Goal: Task Accomplishment & Management: Manage account settings

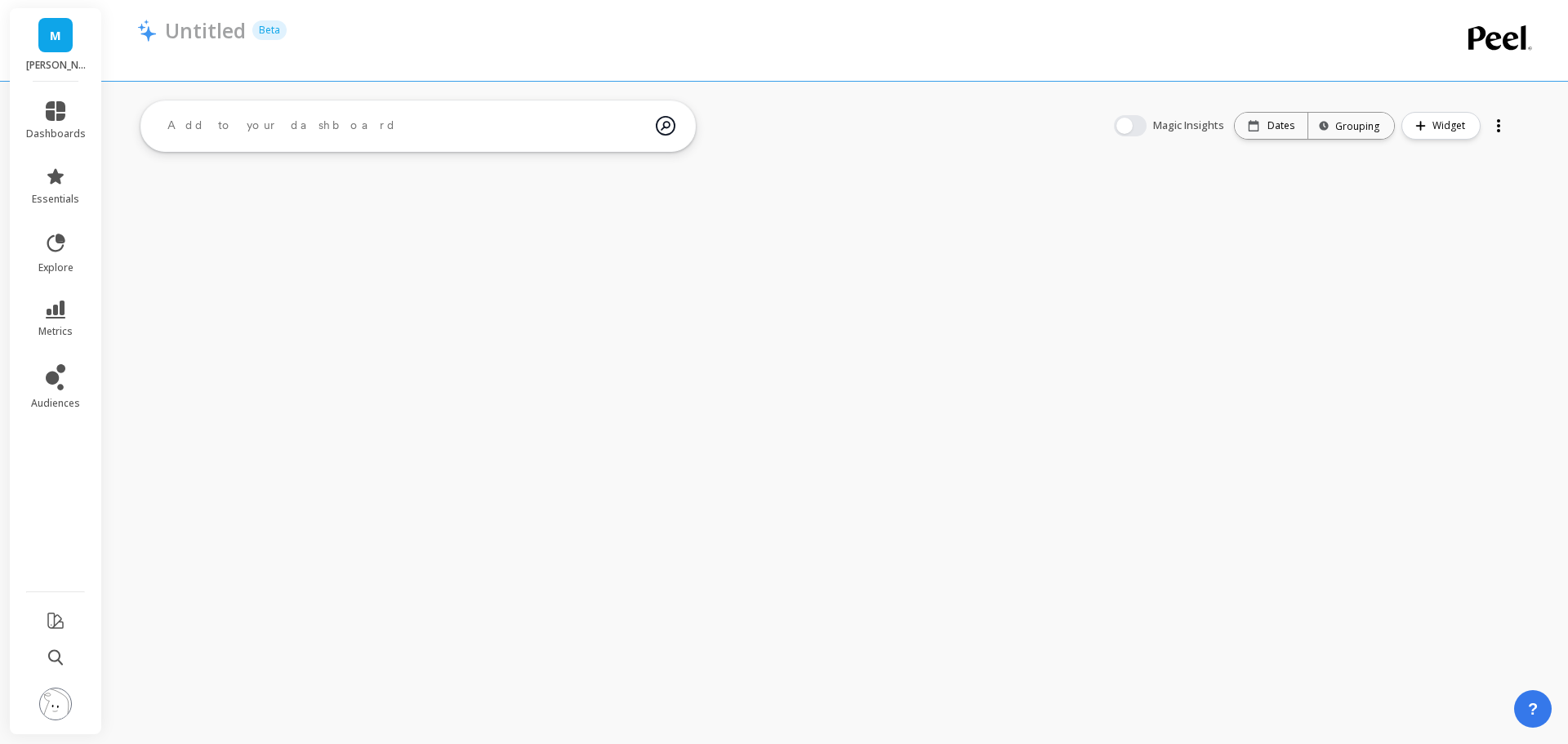
click at [57, 701] on img at bounding box center [56, 704] width 33 height 33
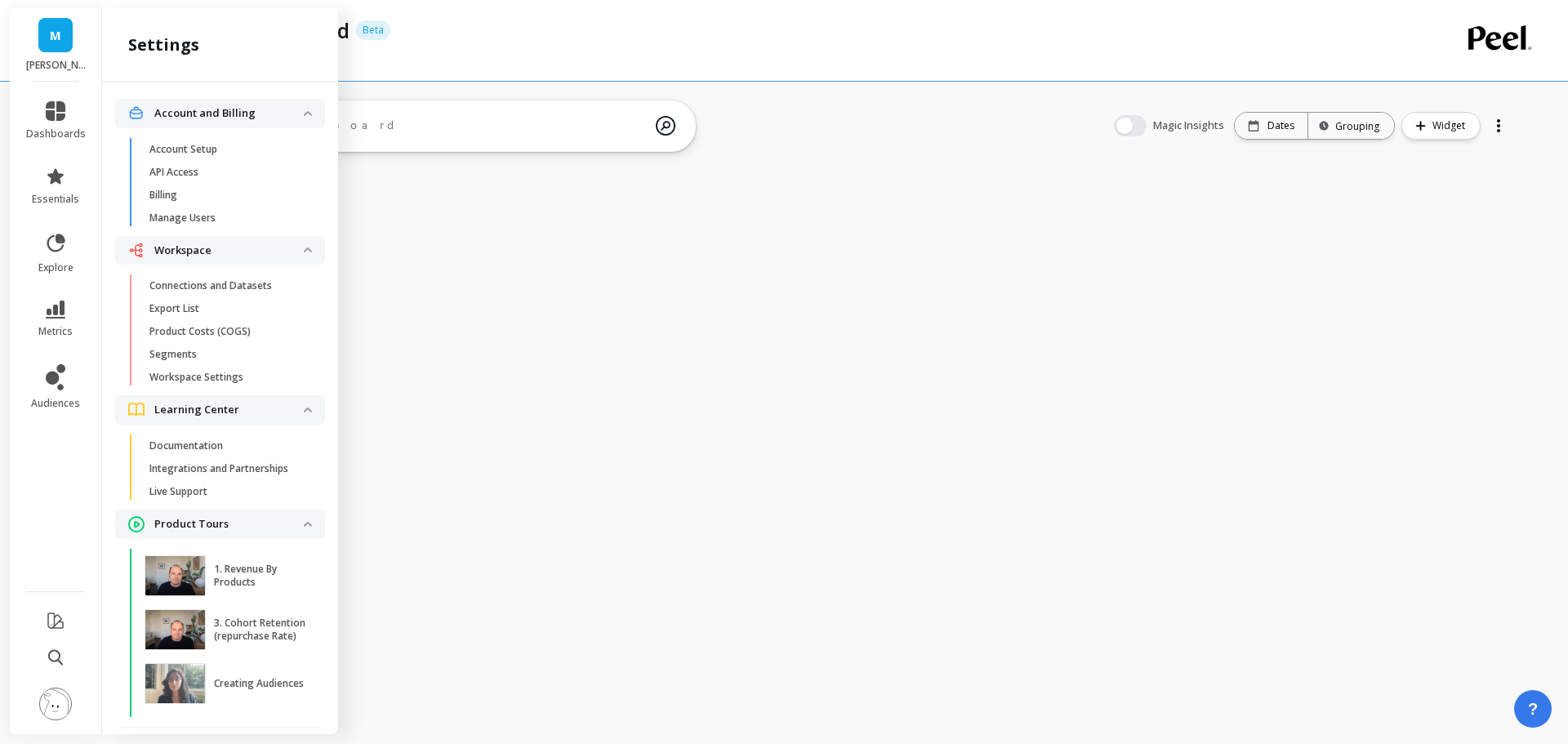
click at [216, 288] on p "Connections and Datasets" at bounding box center [211, 285] width 122 height 13
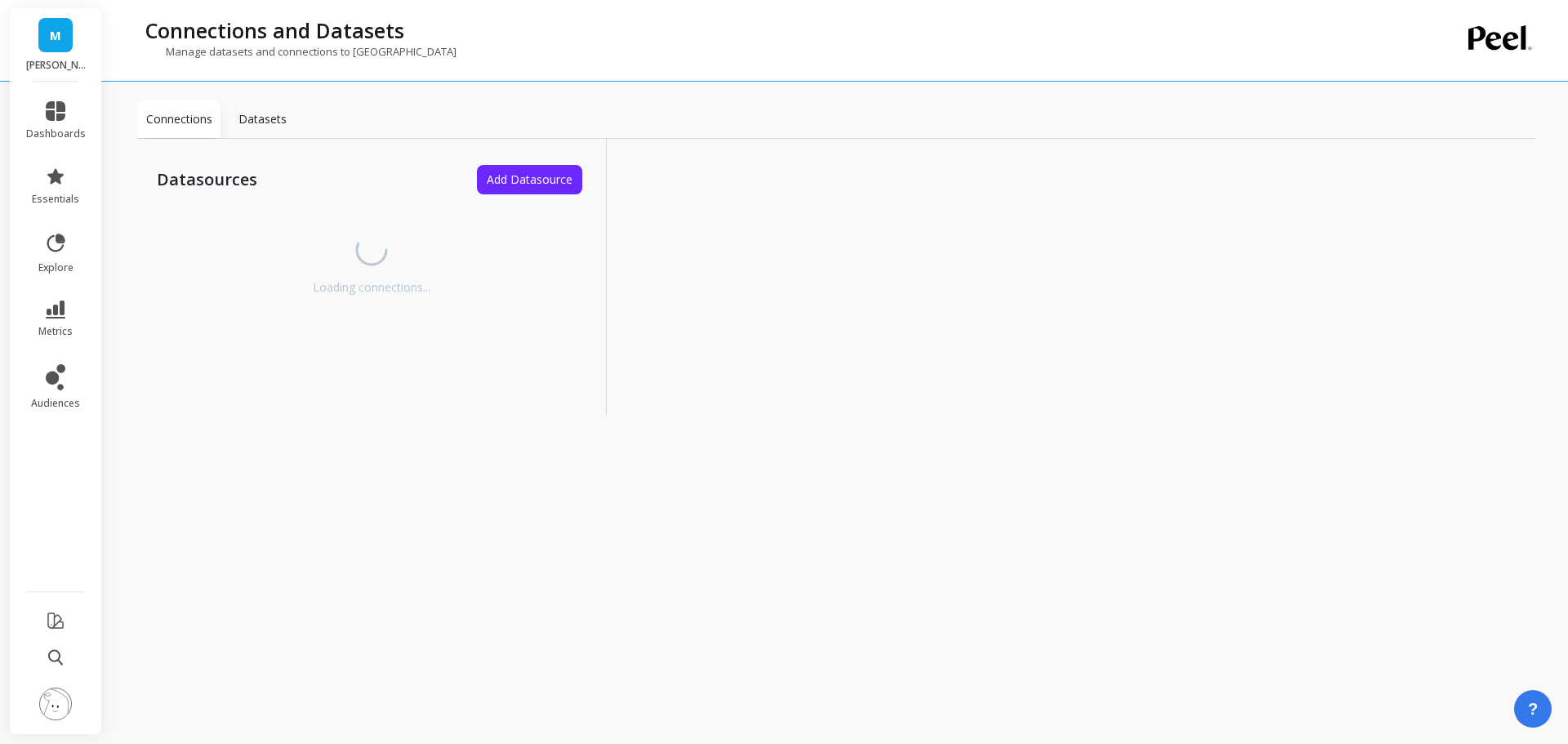
click at [52, 321] on link "metrics" at bounding box center [55, 319] width 59 height 38
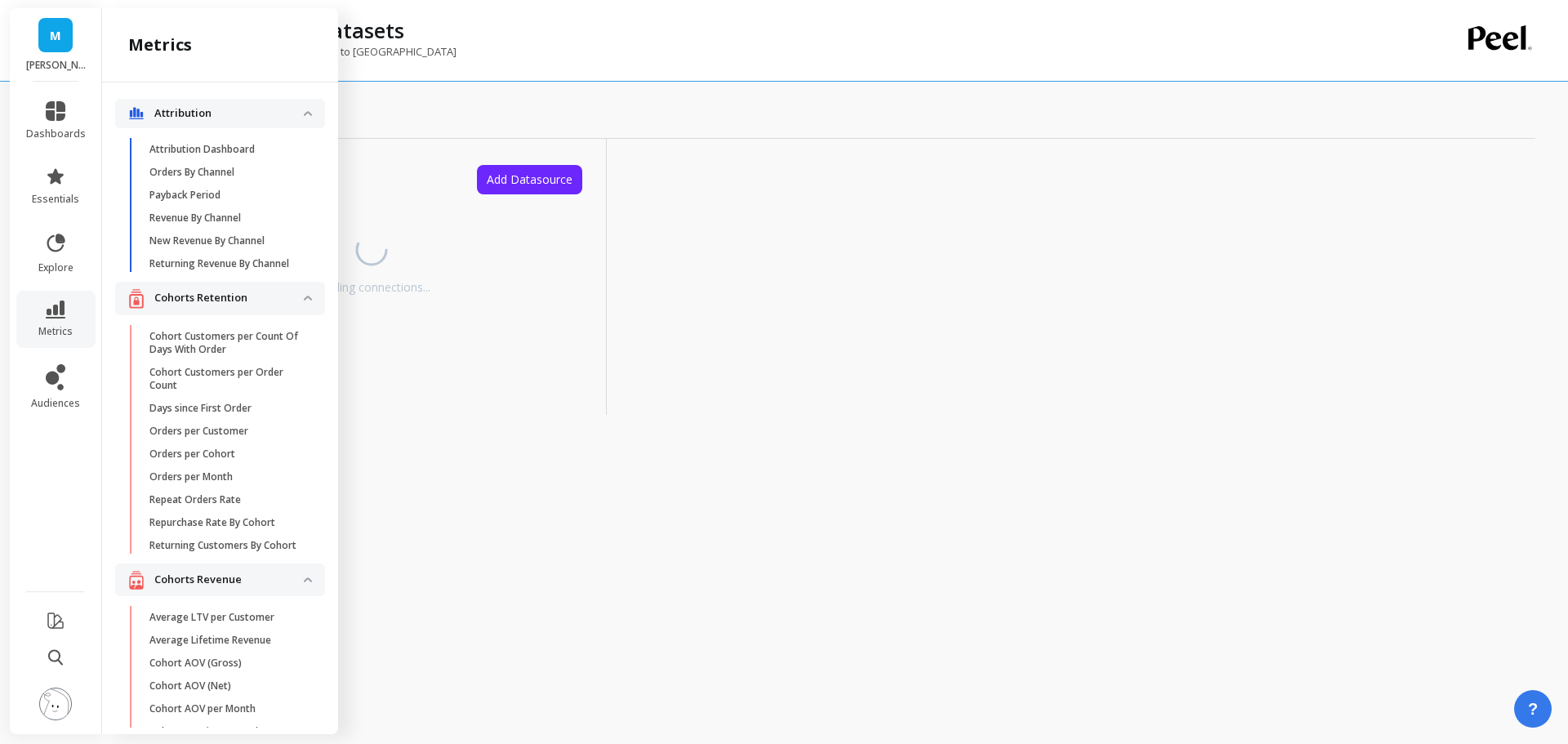
scroll to position [2671, 0]
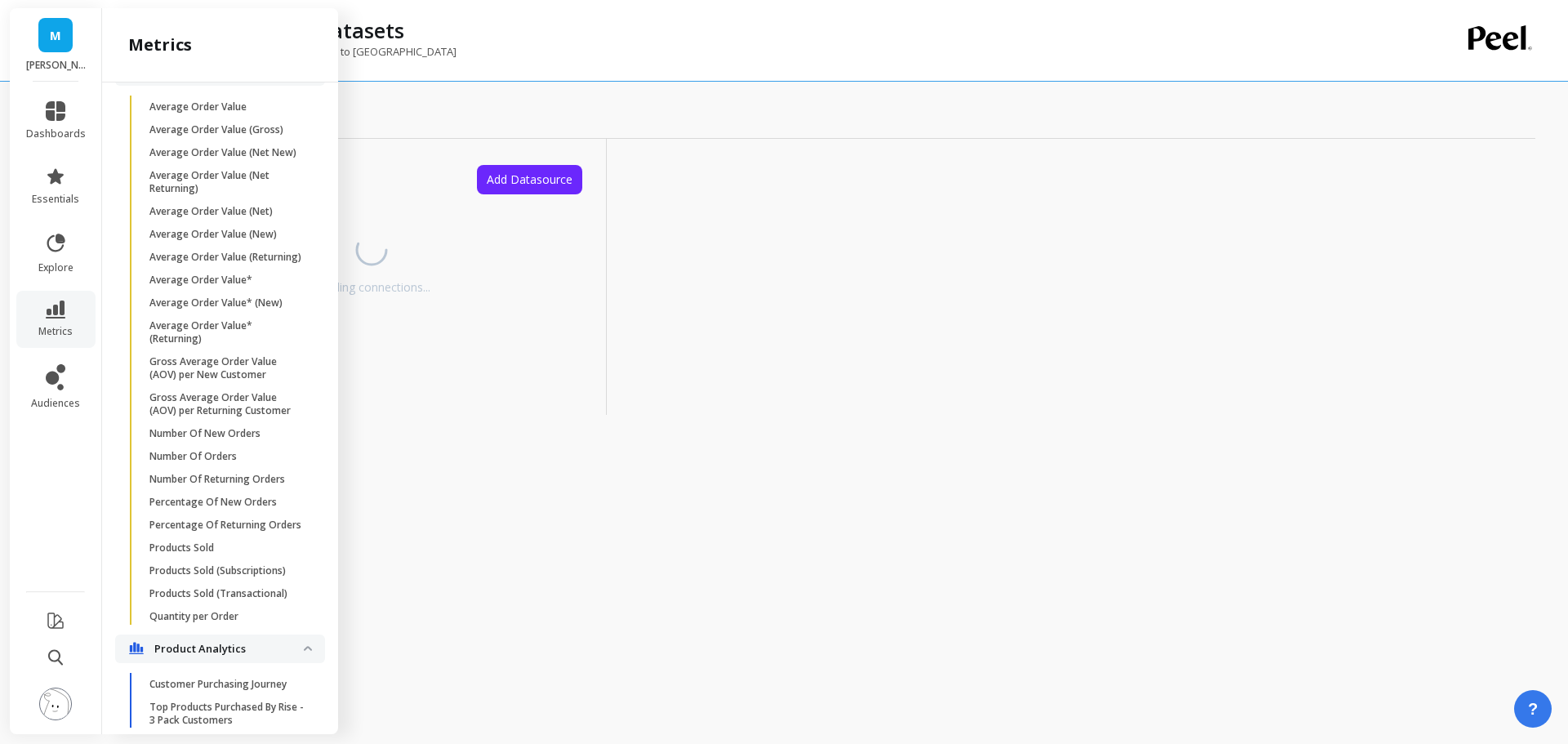
click at [185, 345] on p "Average Order Value* (Returning)" at bounding box center [227, 332] width 156 height 26
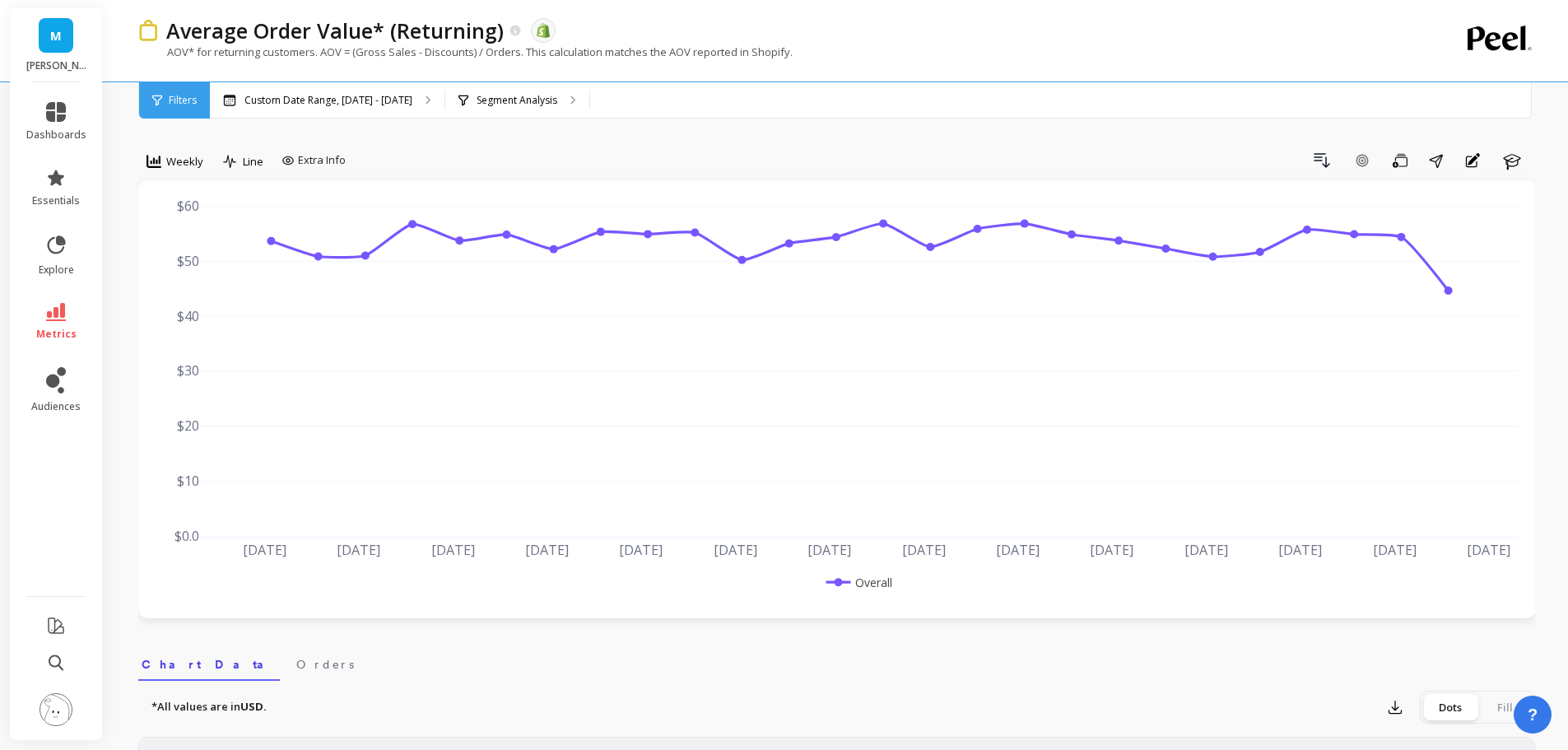
click at [56, 713] on img at bounding box center [56, 709] width 33 height 33
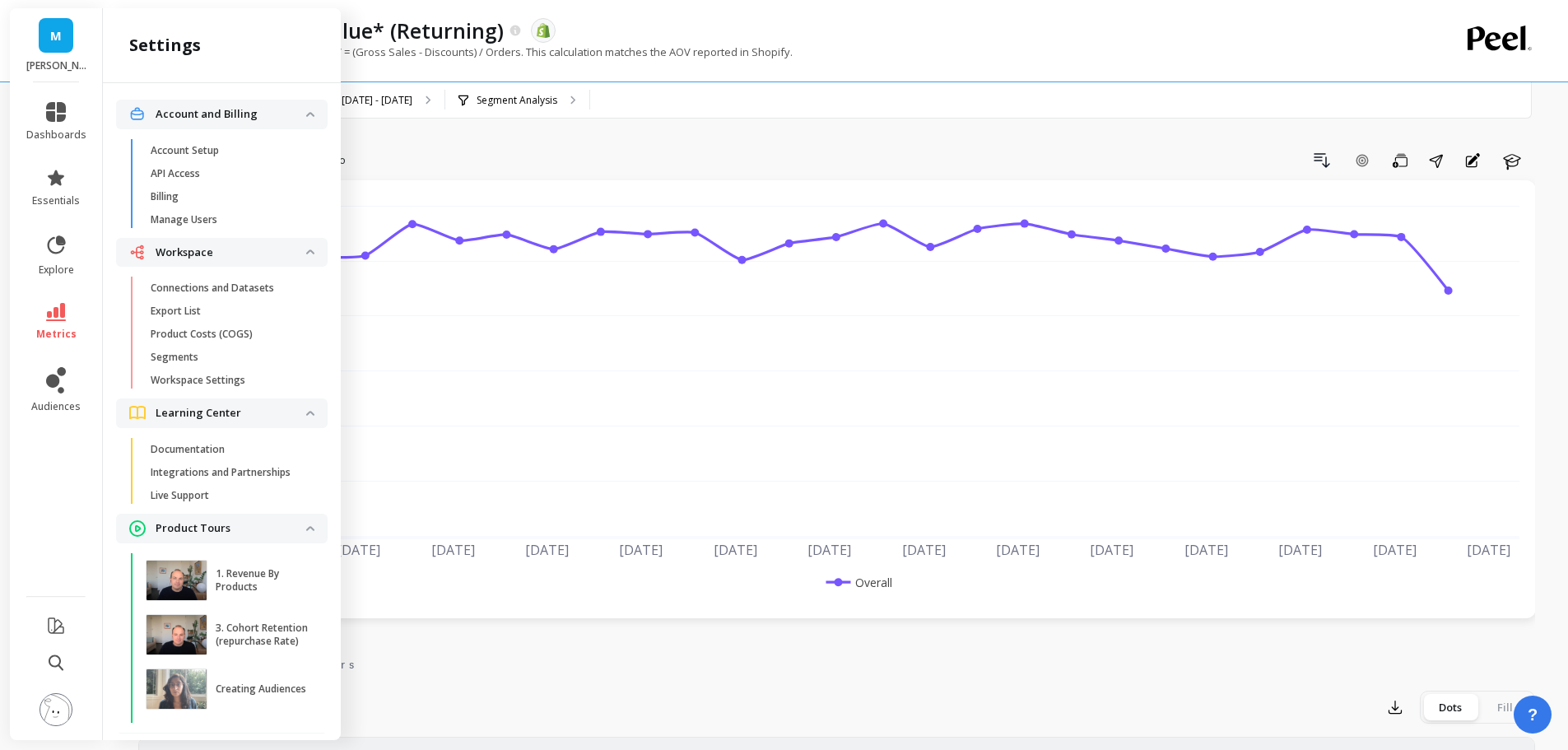
click at [208, 222] on p "Manage Users" at bounding box center [184, 220] width 67 height 13
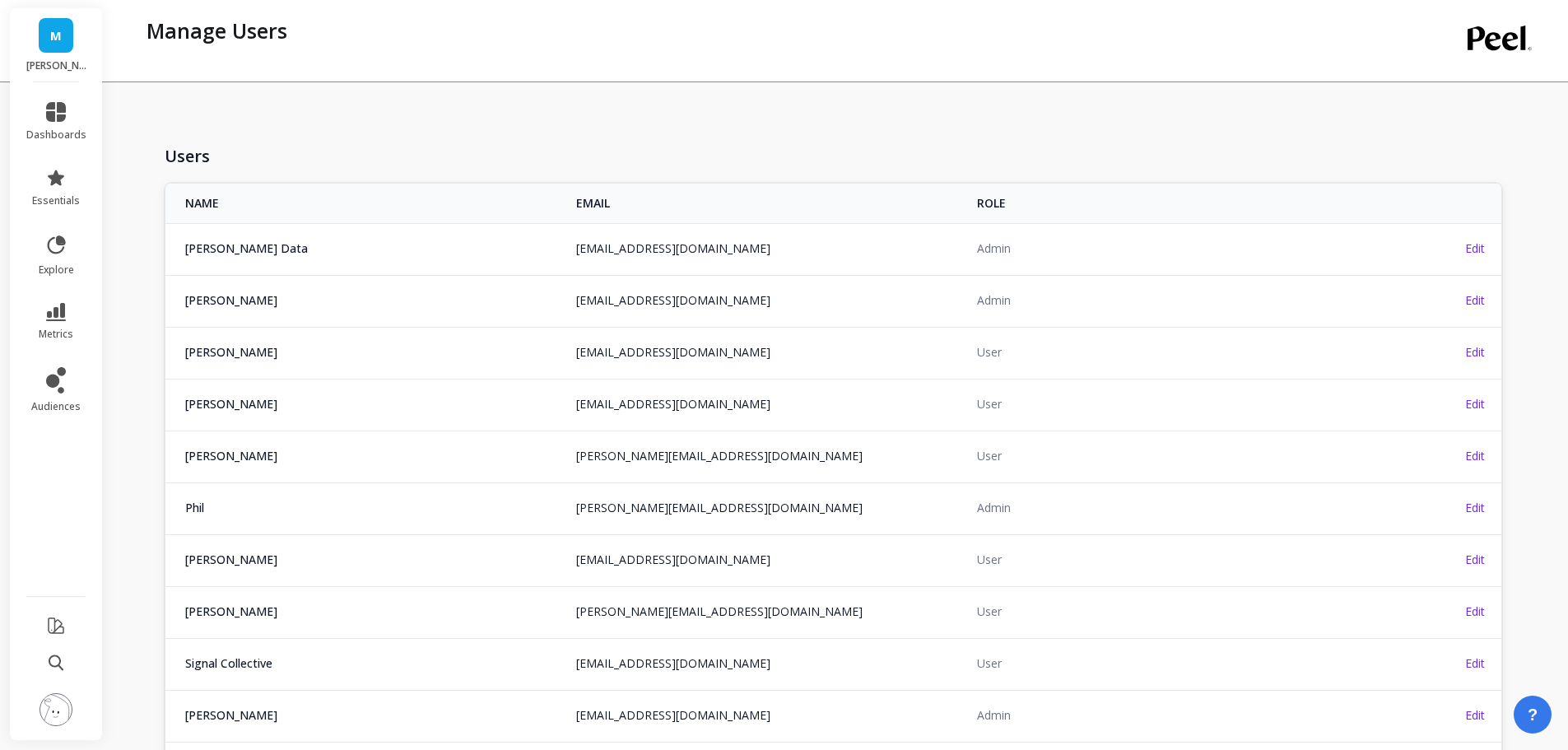
click at [61, 713] on img at bounding box center [56, 709] width 33 height 33
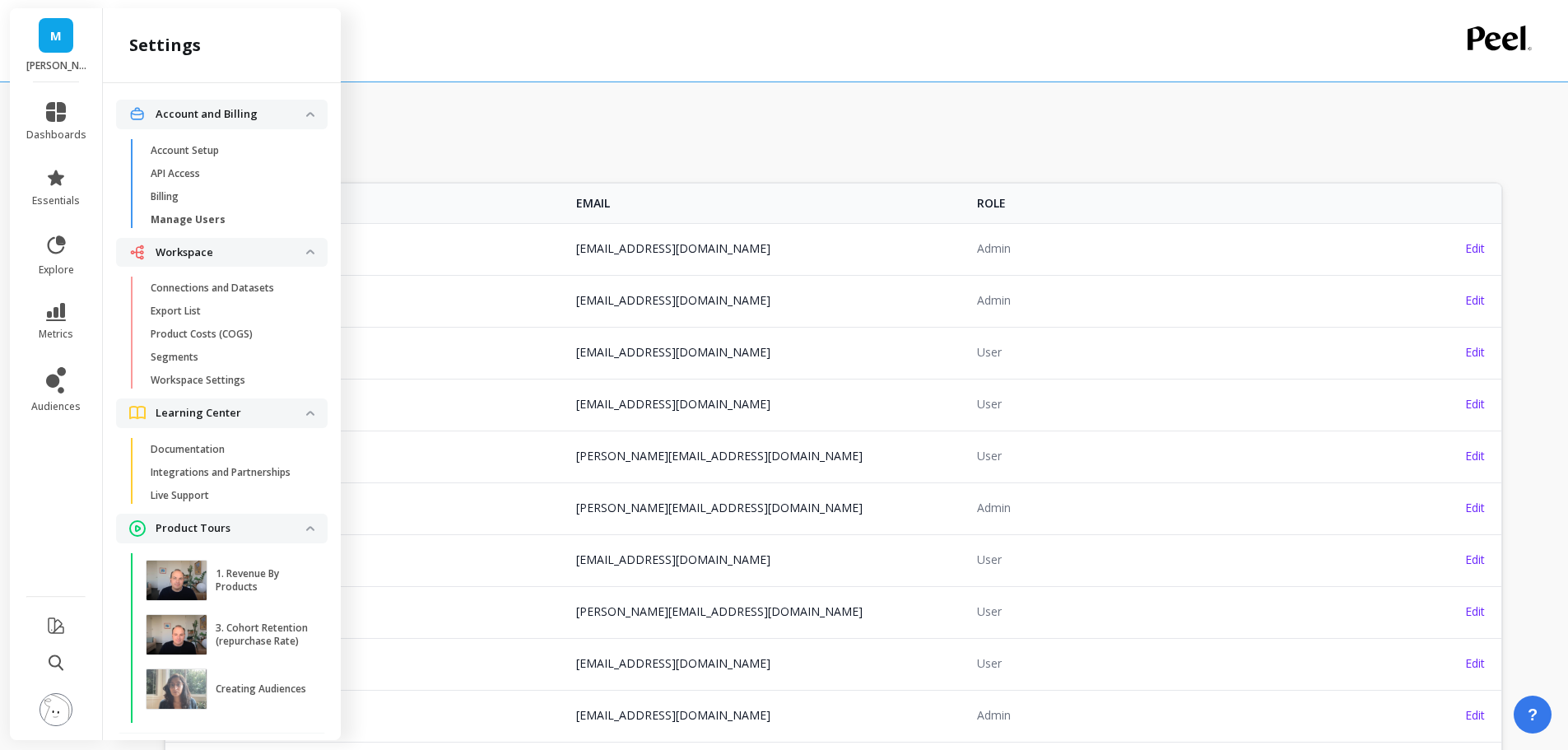
click at [58, 715] on img at bounding box center [56, 709] width 33 height 33
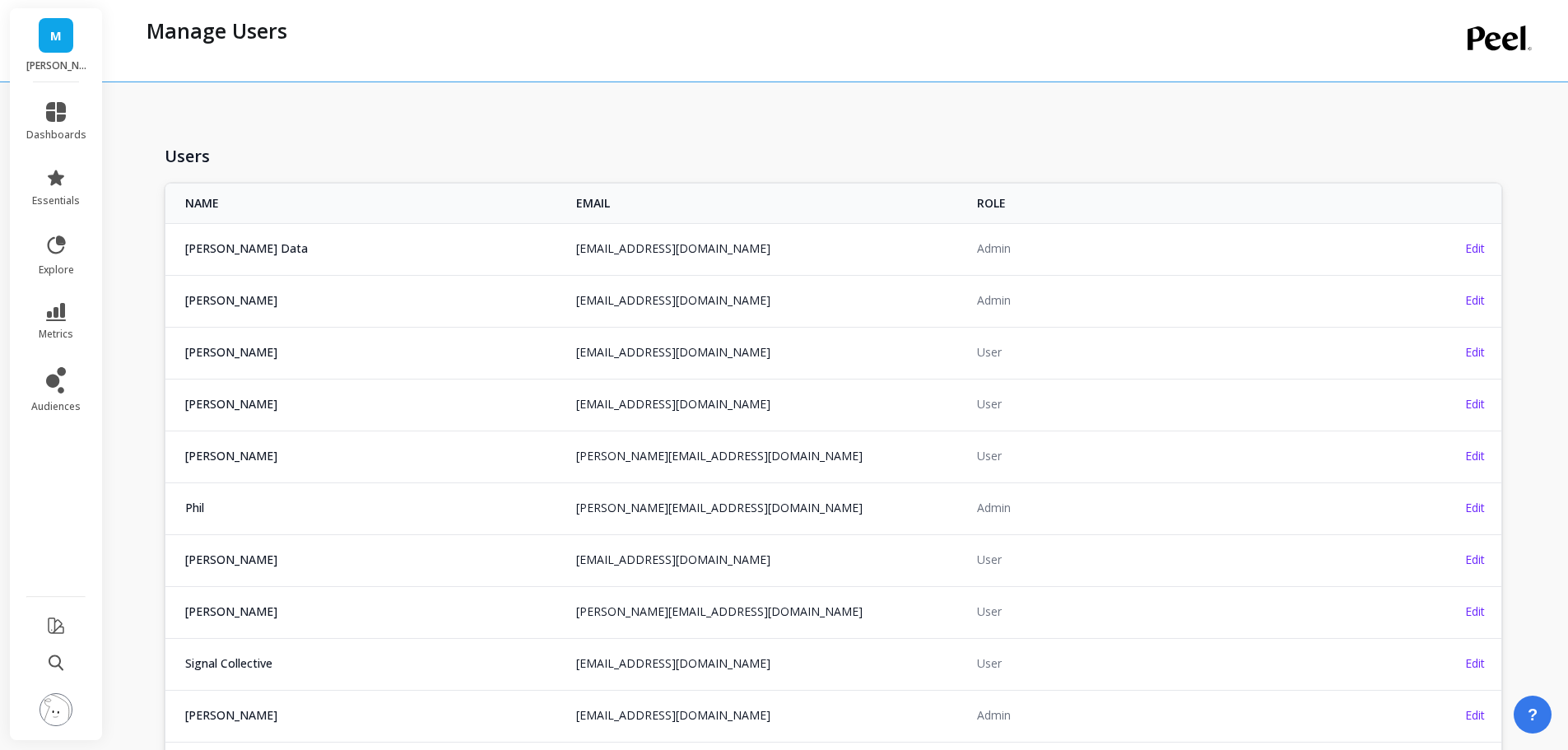
click at [53, 720] on img at bounding box center [56, 709] width 33 height 33
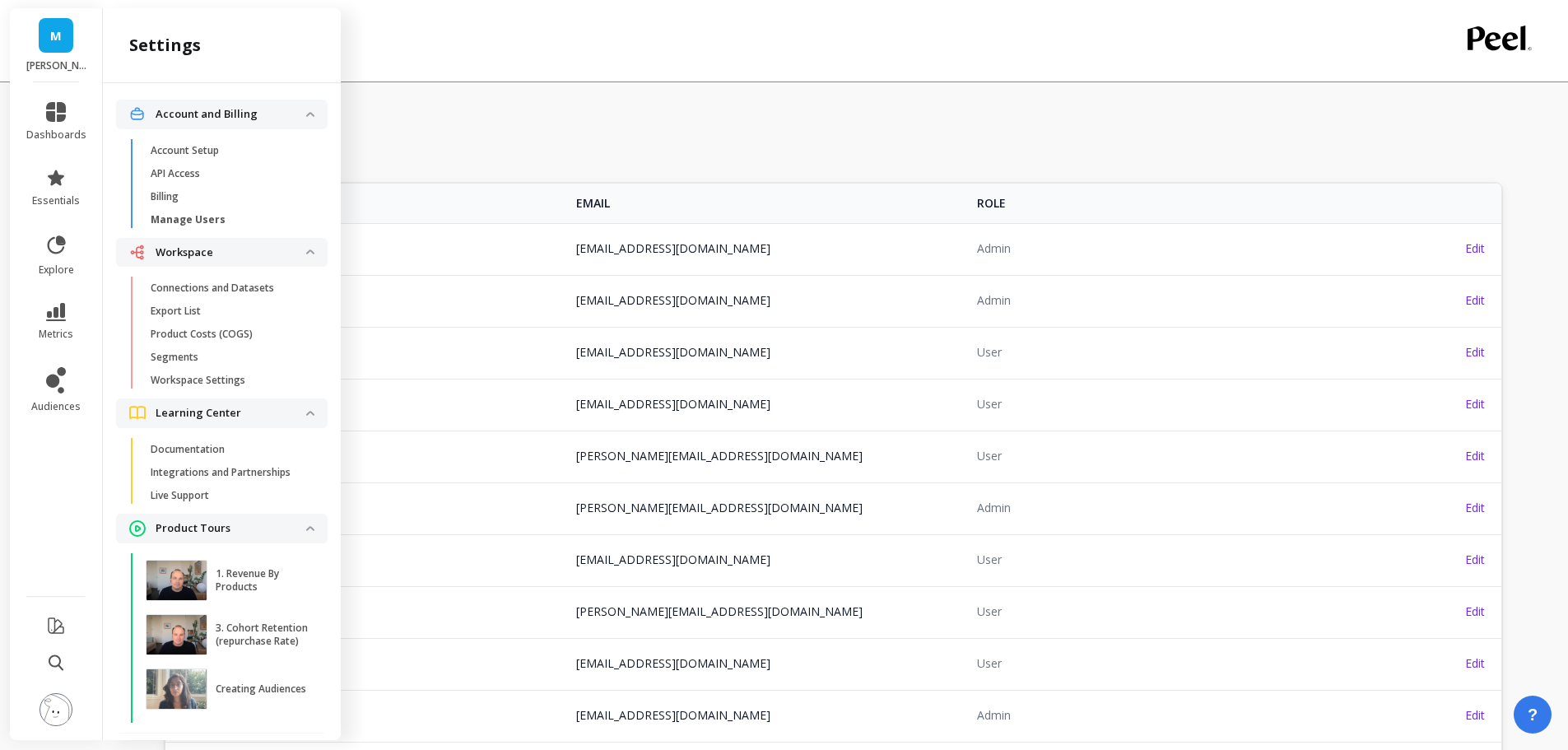
click at [227, 198] on span "Billing" at bounding box center [229, 196] width 157 height 13
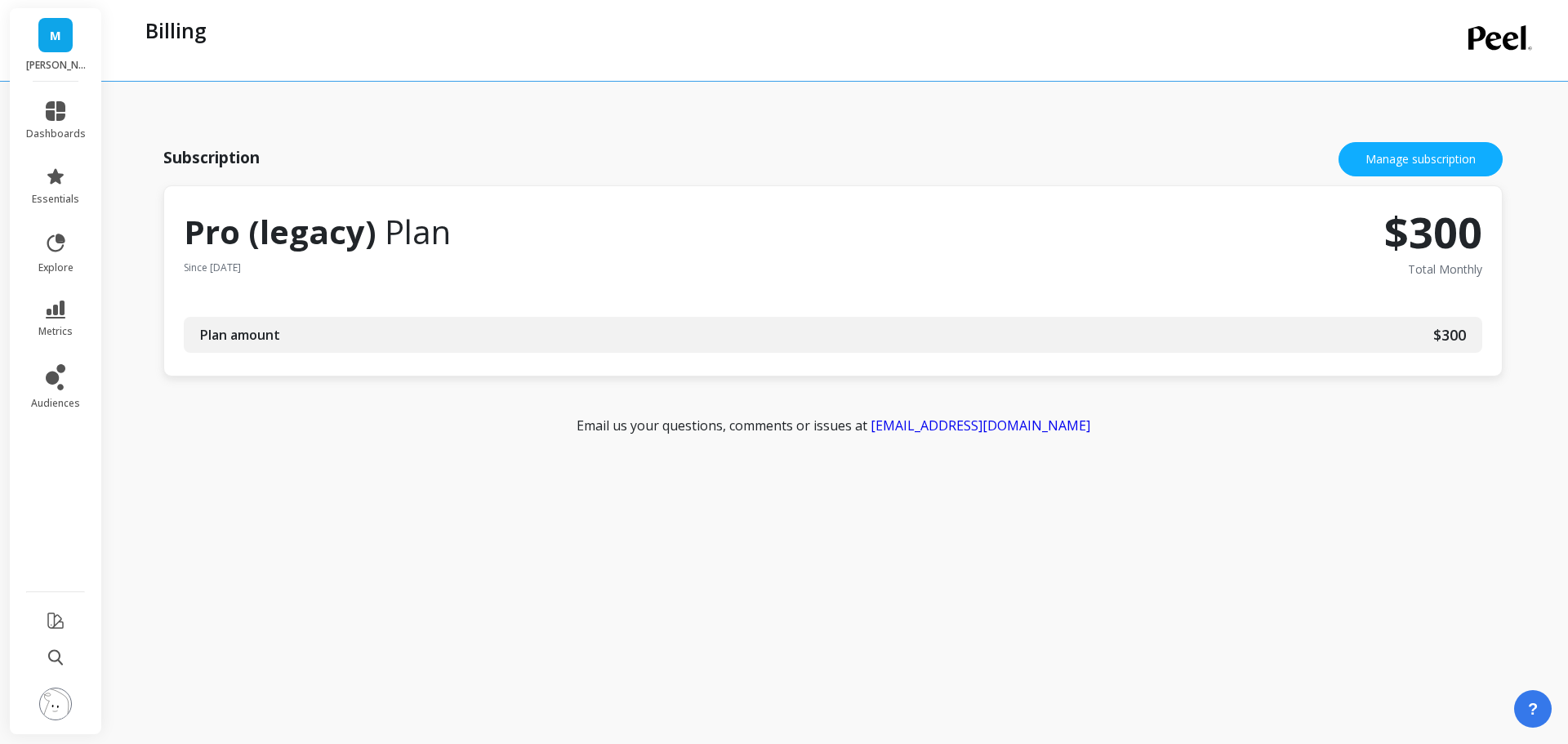
click at [59, 702] on img at bounding box center [56, 704] width 33 height 33
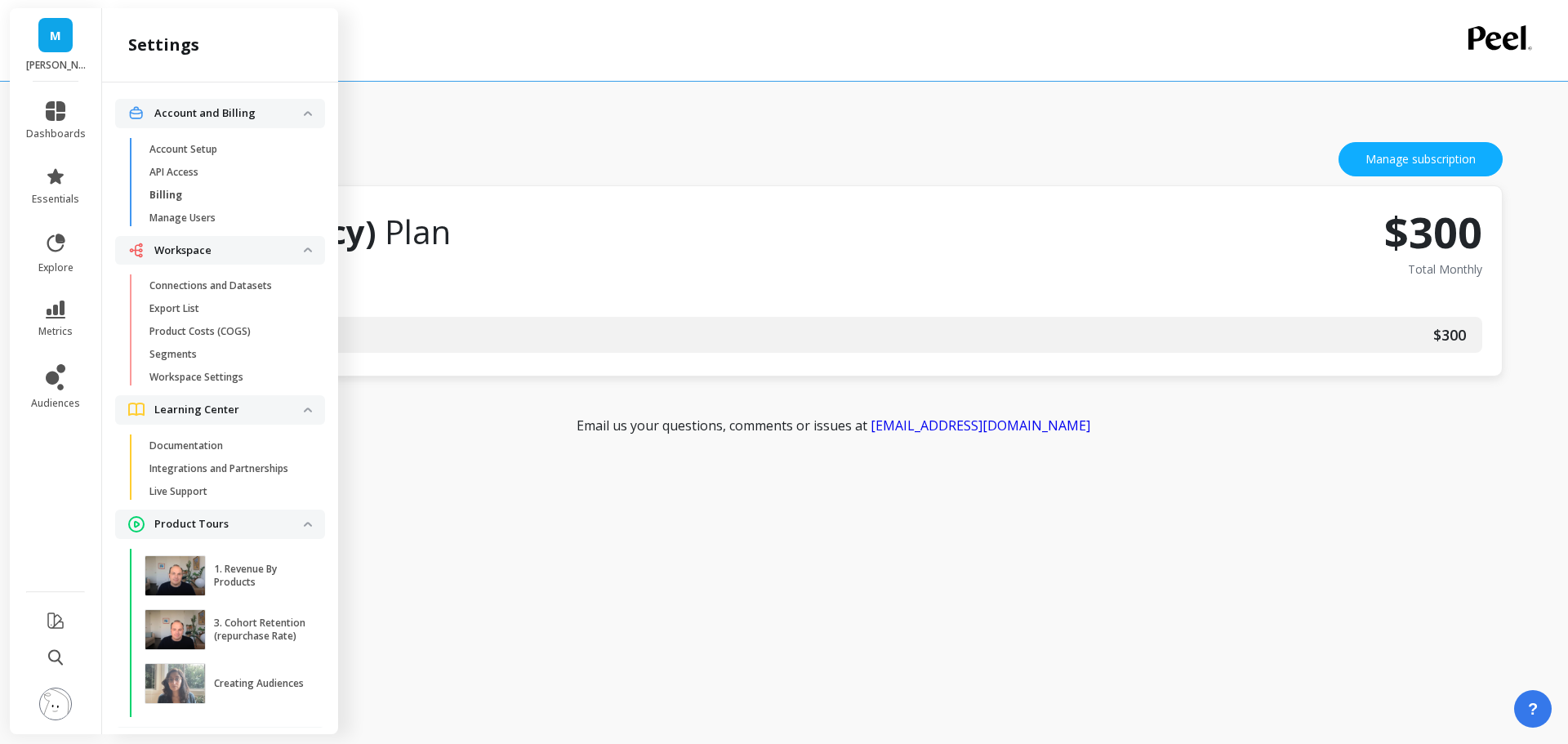
click at [240, 293] on link "Connections and Datasets" at bounding box center [232, 286] width 183 height 23
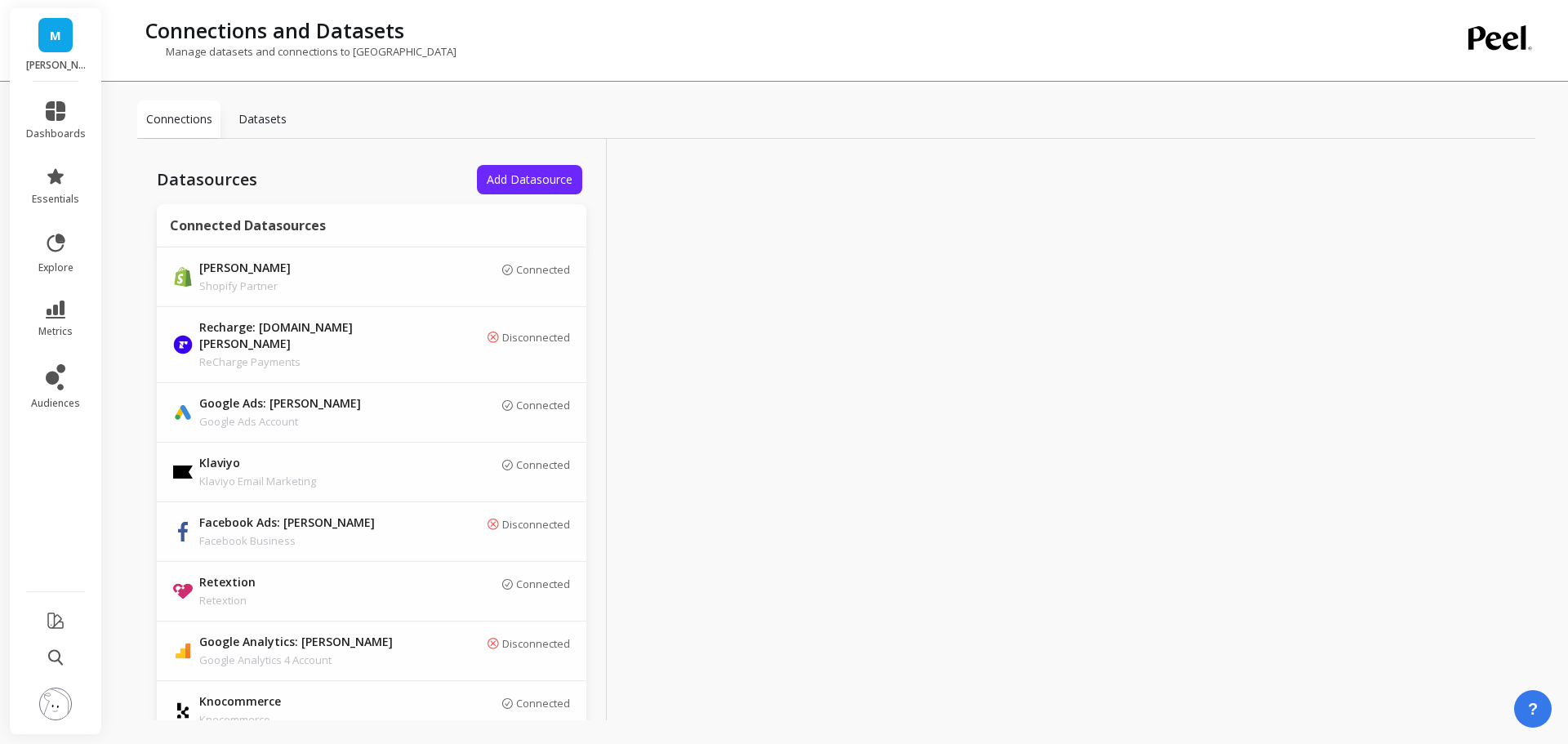
click at [526, 178] on span "Add Datasource" at bounding box center [530, 179] width 86 height 16
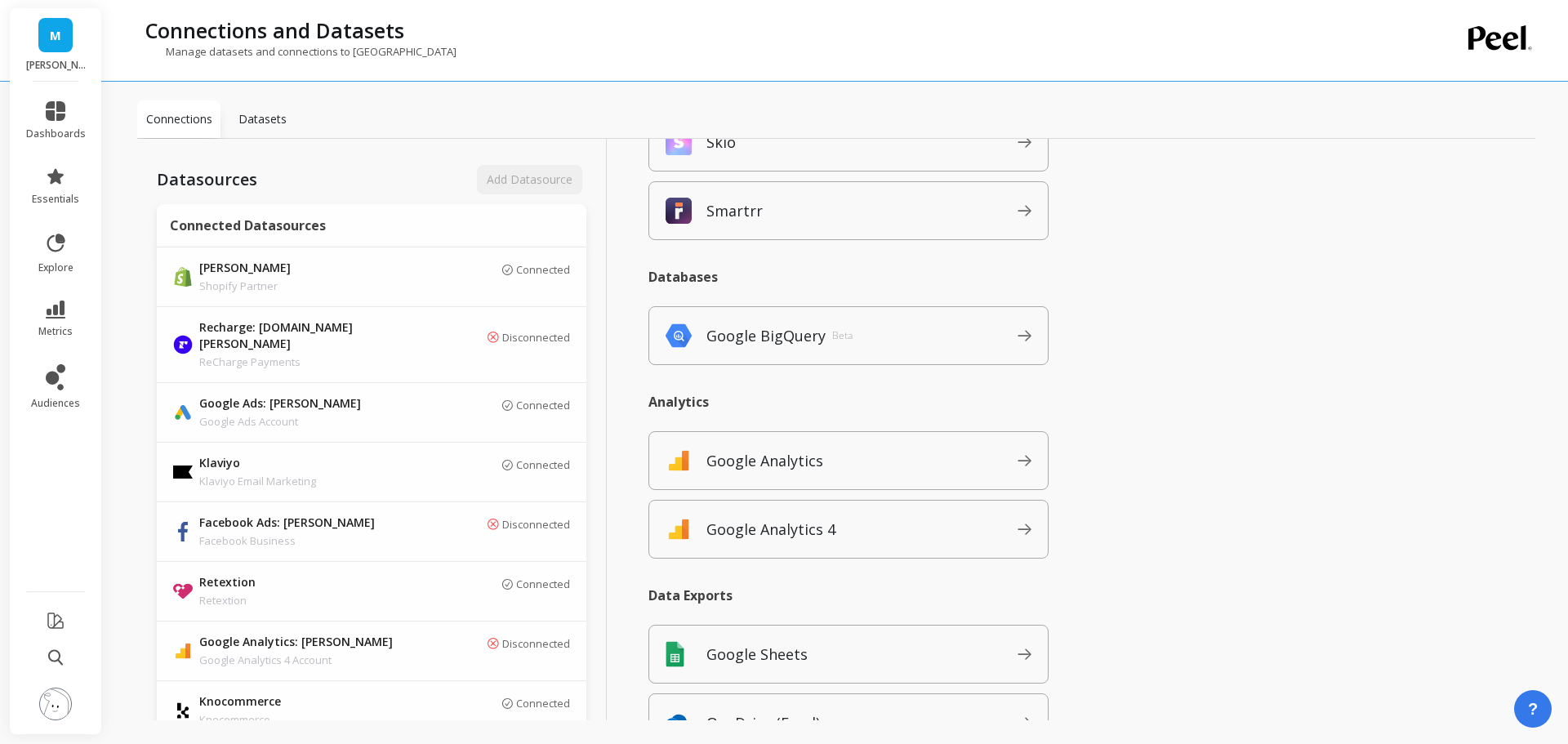
scroll to position [2062, 0]
